Goal: Task Accomplishment & Management: Manage account settings

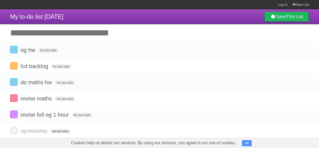
scroll to position [24, 0]
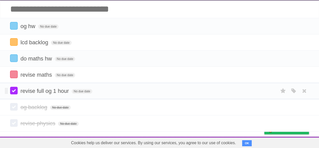
click at [10, 88] on label at bounding box center [14, 91] width 8 height 8
click at [12, 27] on label at bounding box center [14, 26] width 8 height 8
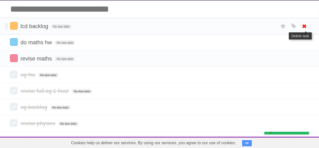
click at [304, 27] on icon at bounding box center [304, 26] width 7 height 8
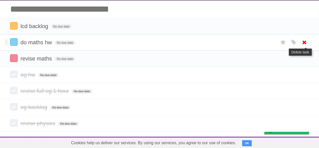
scroll to position [8, 0]
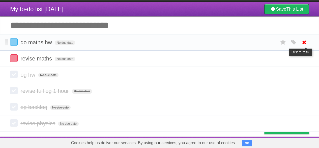
click at [305, 38] on icon at bounding box center [304, 42] width 7 height 8
click at [308, 42] on icon at bounding box center [304, 42] width 7 height 8
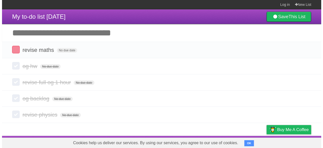
scroll to position [0, 0]
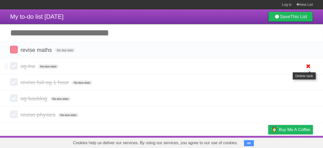
click at [309, 68] on icon at bounding box center [308, 66] width 7 height 8
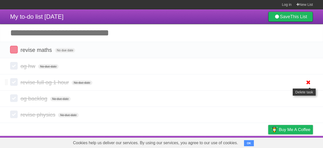
click at [307, 81] on ul "og hw No due date White Red Blue Green Purple Orange revise full og 1 hour No d…" at bounding box center [161, 90] width 323 height 65
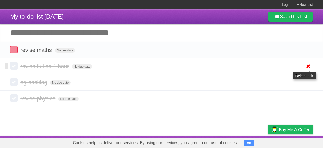
click at [304, 62] on link at bounding box center [309, 66] width 10 height 8
drag, startPoint x: 306, startPoint y: 71, endPoint x: 306, endPoint y: 63, distance: 7.6
click at [306, 63] on icon at bounding box center [308, 66] width 7 height 8
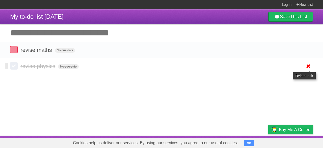
click at [308, 79] on article "My to-do list [DATE] Save This List Add another task ********* revise maths No …" at bounding box center [161, 72] width 323 height 126
click at [308, 66] on icon at bounding box center [308, 66] width 7 height 8
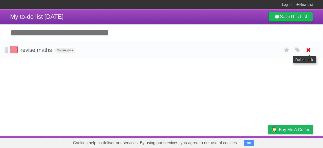
click at [307, 49] on icon at bounding box center [308, 50] width 7 height 8
